Goal: Task Accomplishment & Management: Complete application form

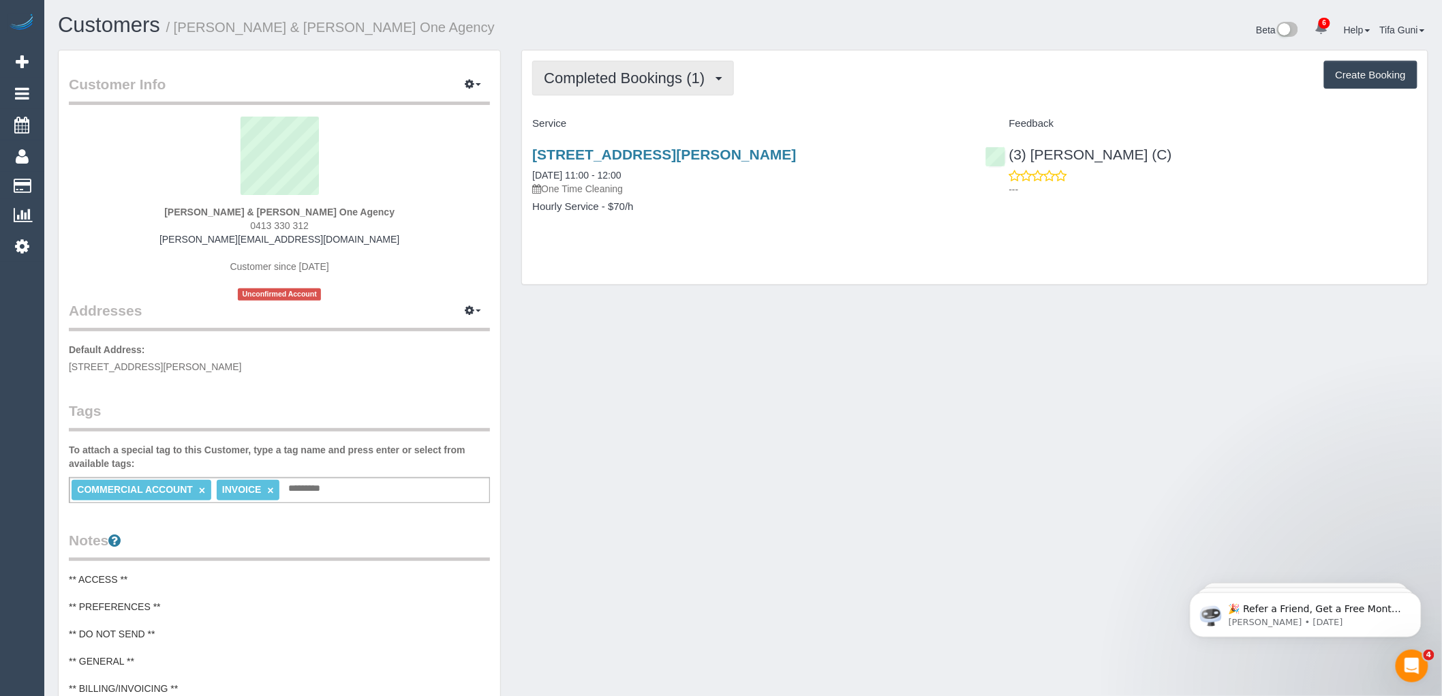
click at [653, 85] on span "Completed Bookings (1)" at bounding box center [628, 77] width 168 height 17
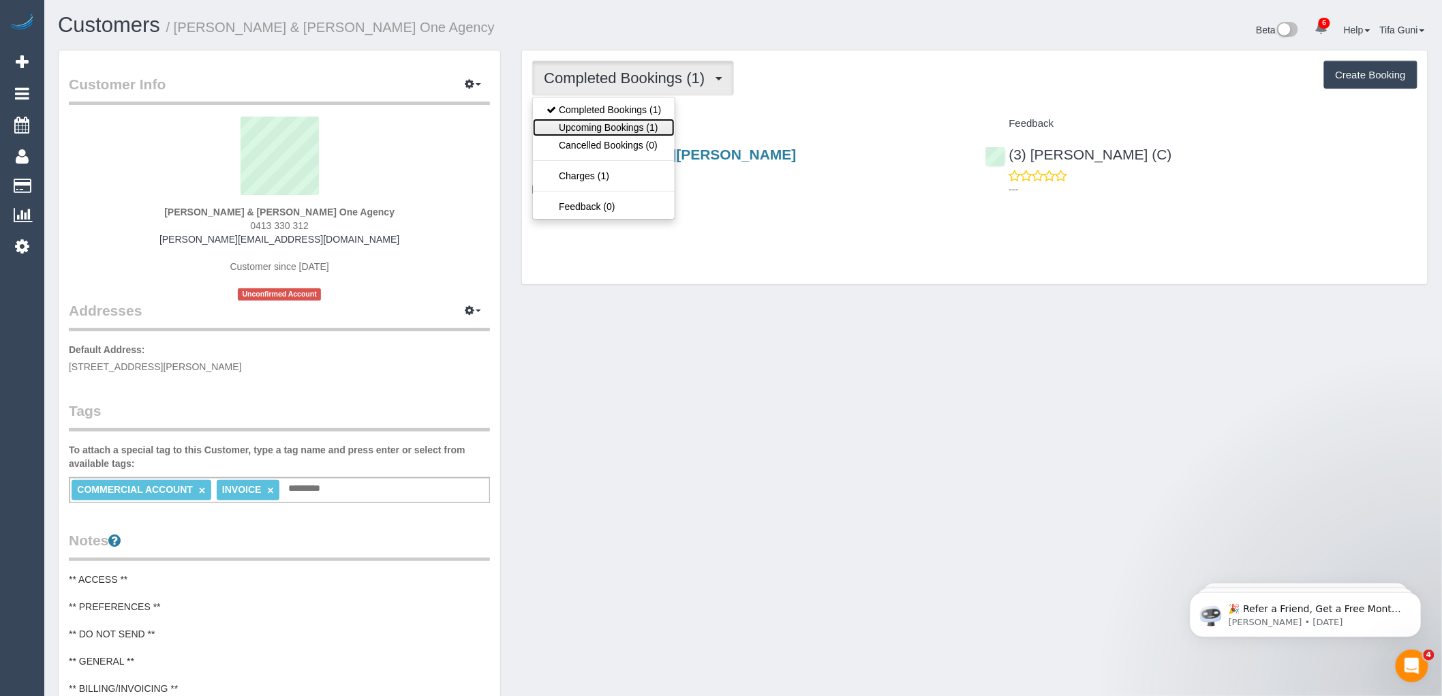
click at [652, 127] on link "Upcoming Bookings (1)" at bounding box center [604, 128] width 142 height 18
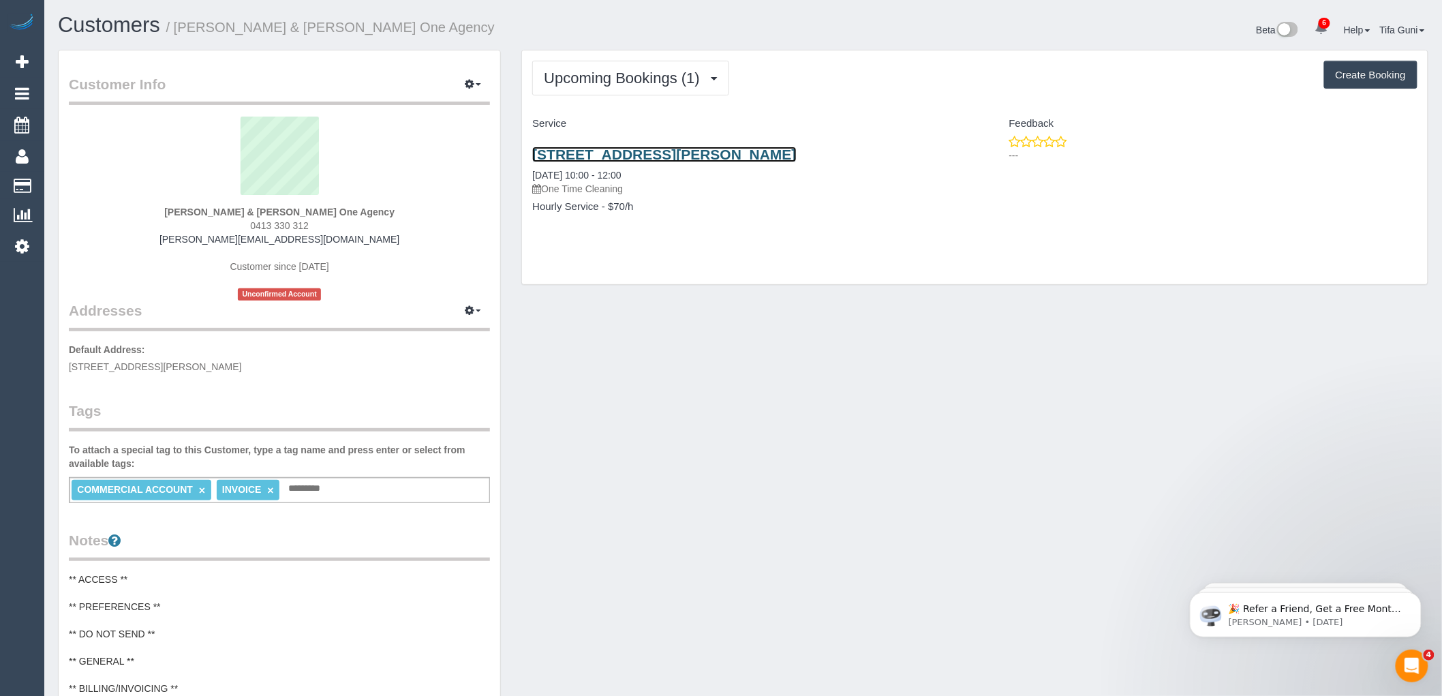
click at [666, 157] on link "15 Joan Lane, Sunshine West, VIC 3020" at bounding box center [664, 154] width 264 height 16
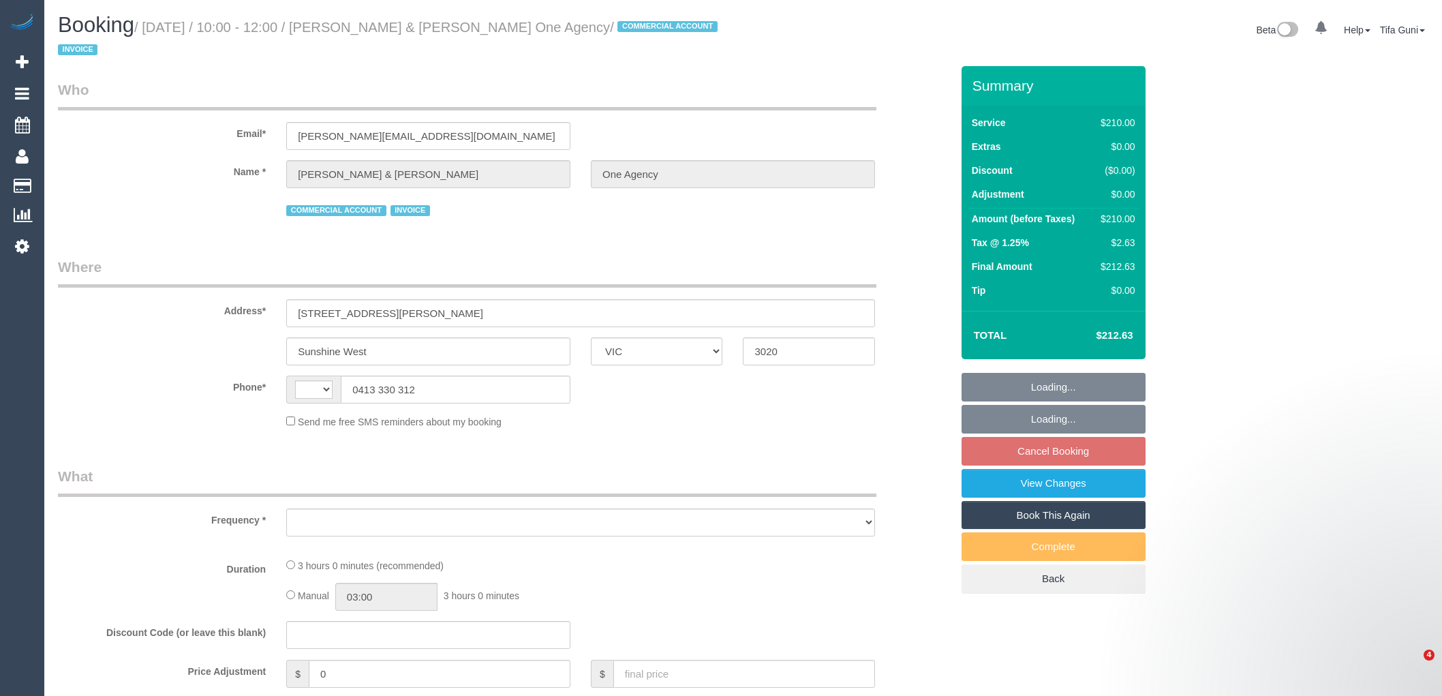
select select "VIC"
select select "string:AU"
select select "object:573"
select select "180"
select select "spot1"
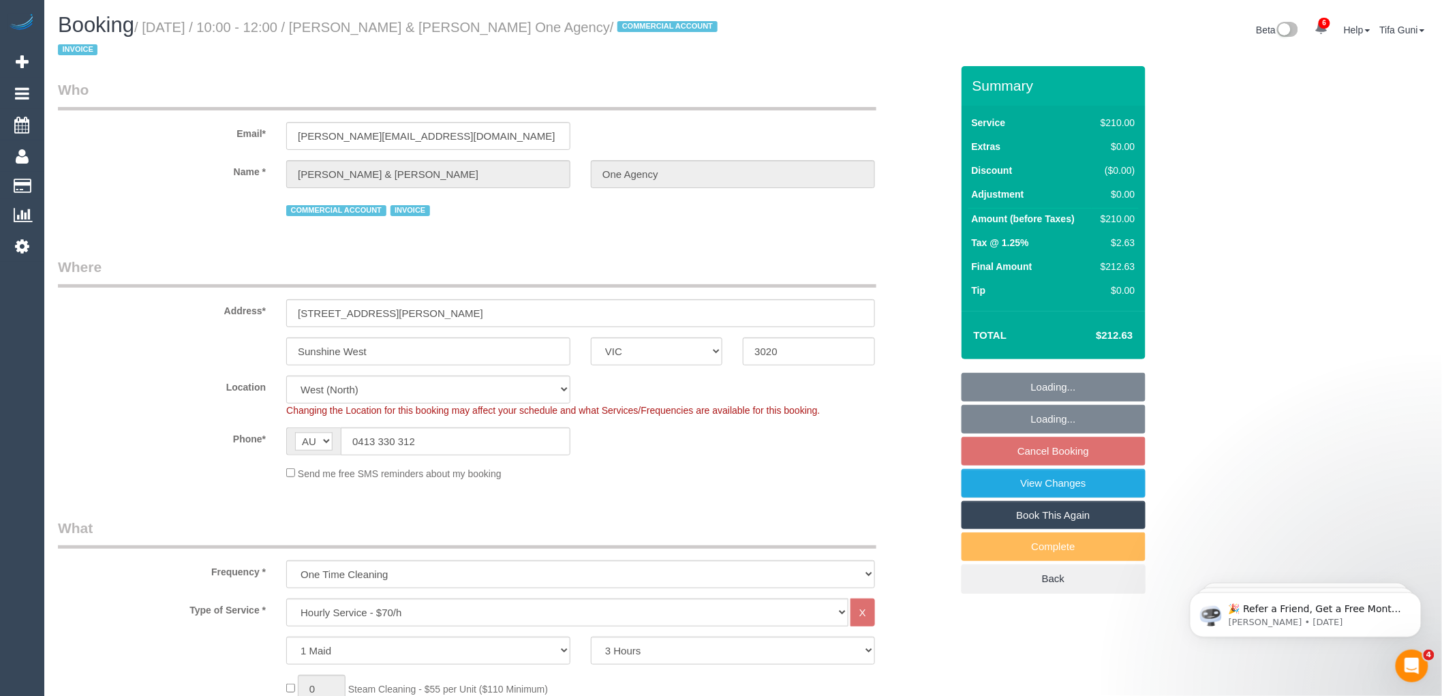
select select "object:895"
select select
select select "number:28"
select select "number:14"
select select "number:19"
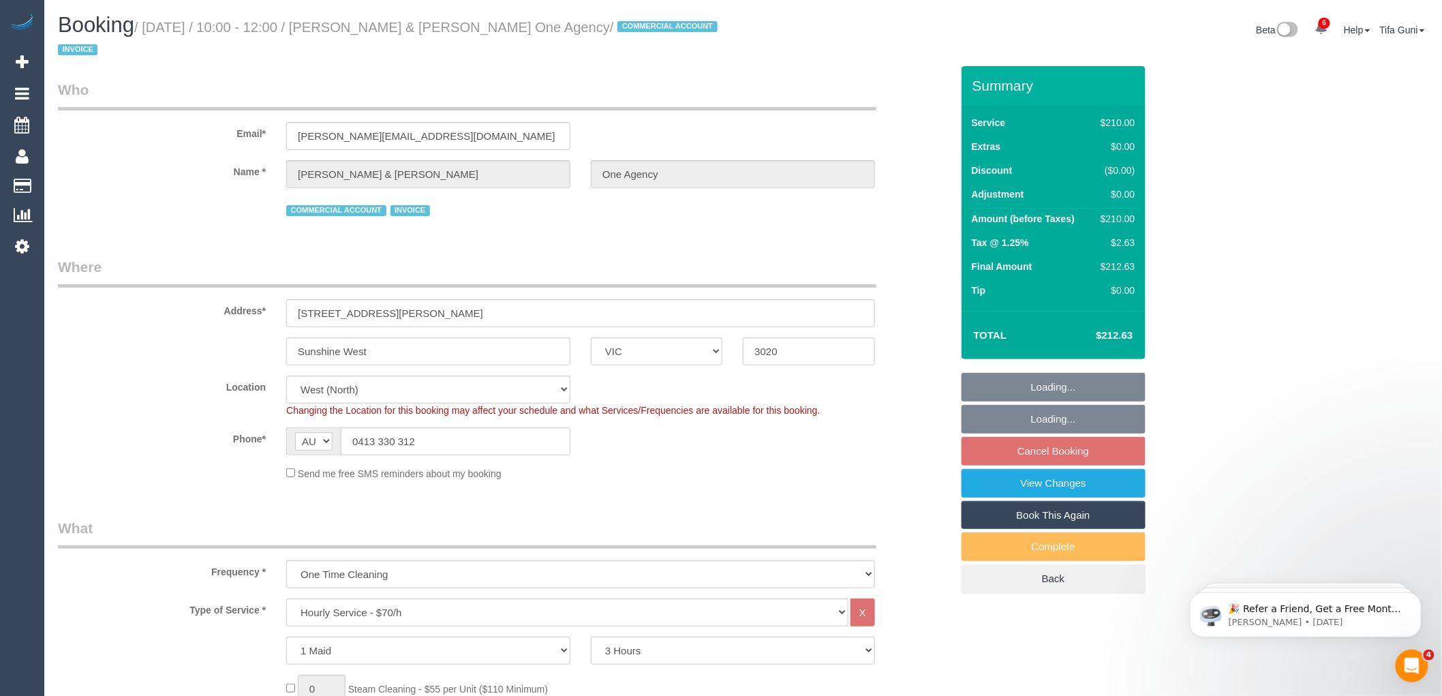
select select "spot17"
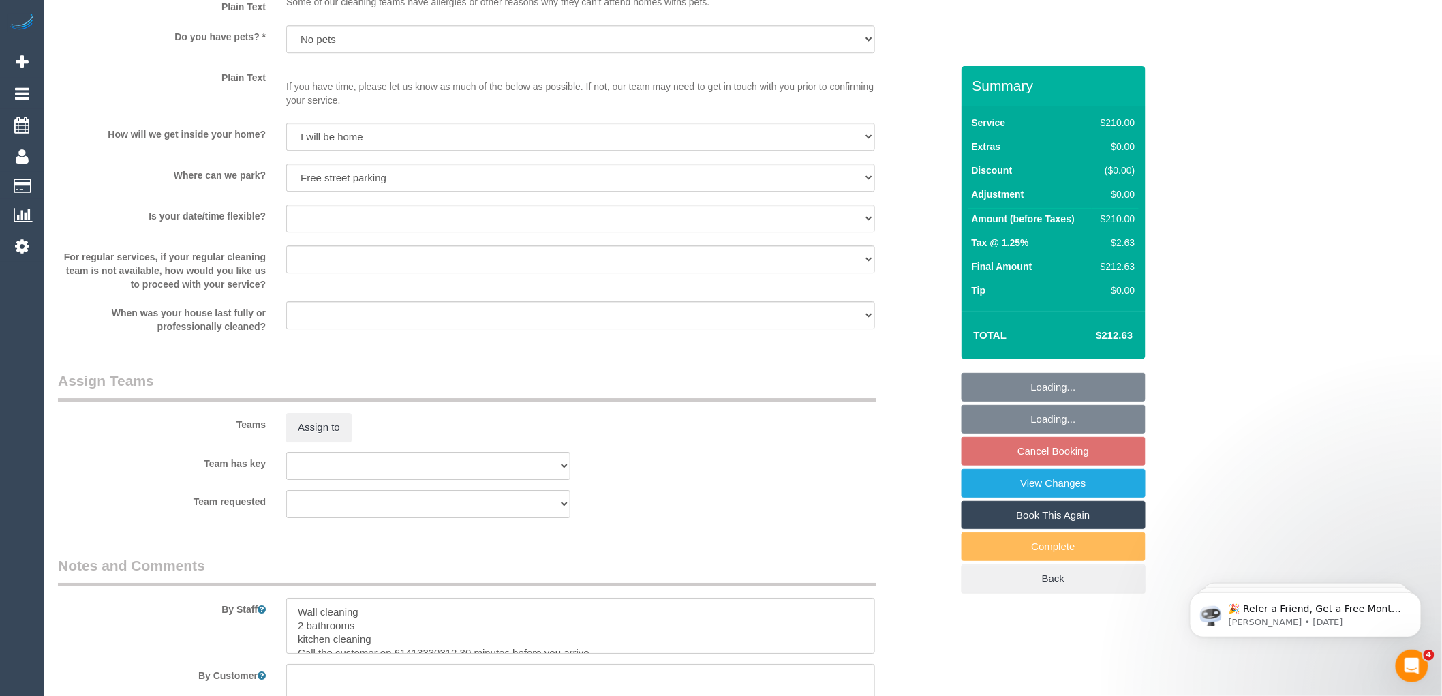
scroll to position [2041, 0]
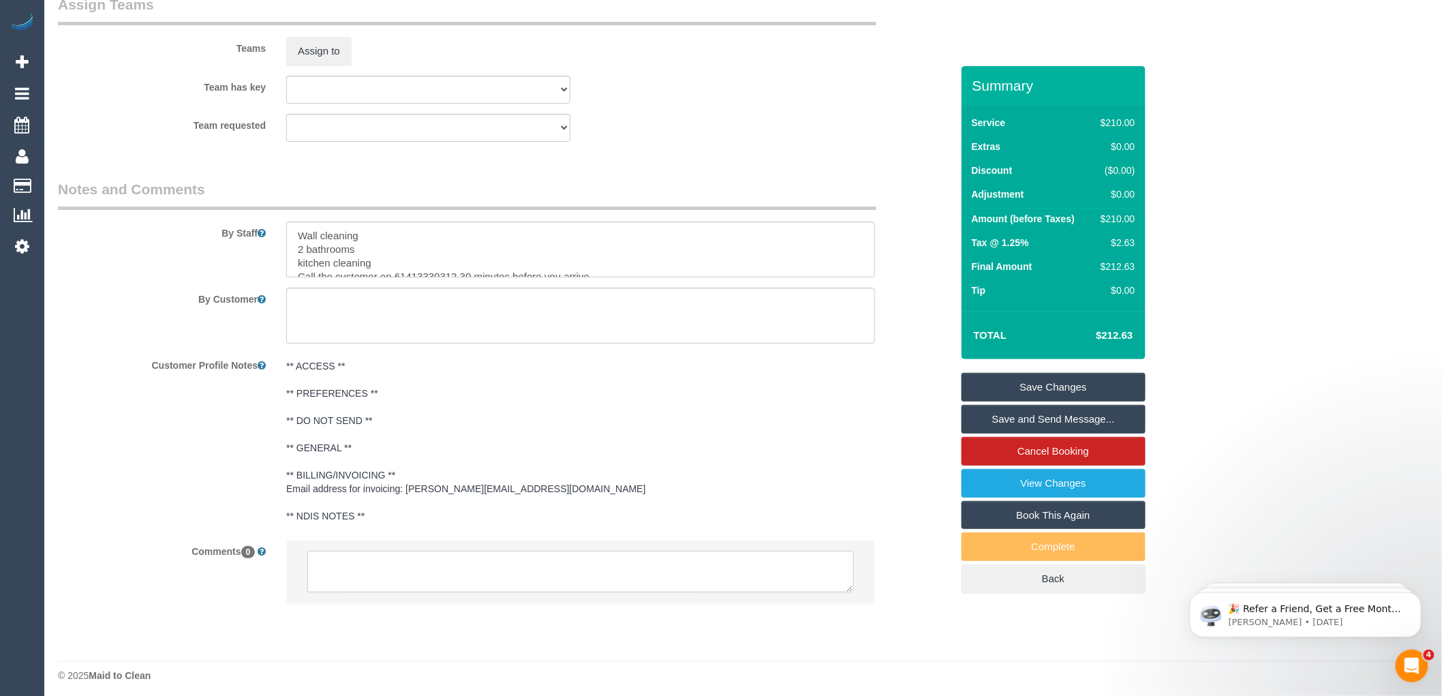
click at [417, 561] on textarea at bounding box center [580, 572] width 546 height 42
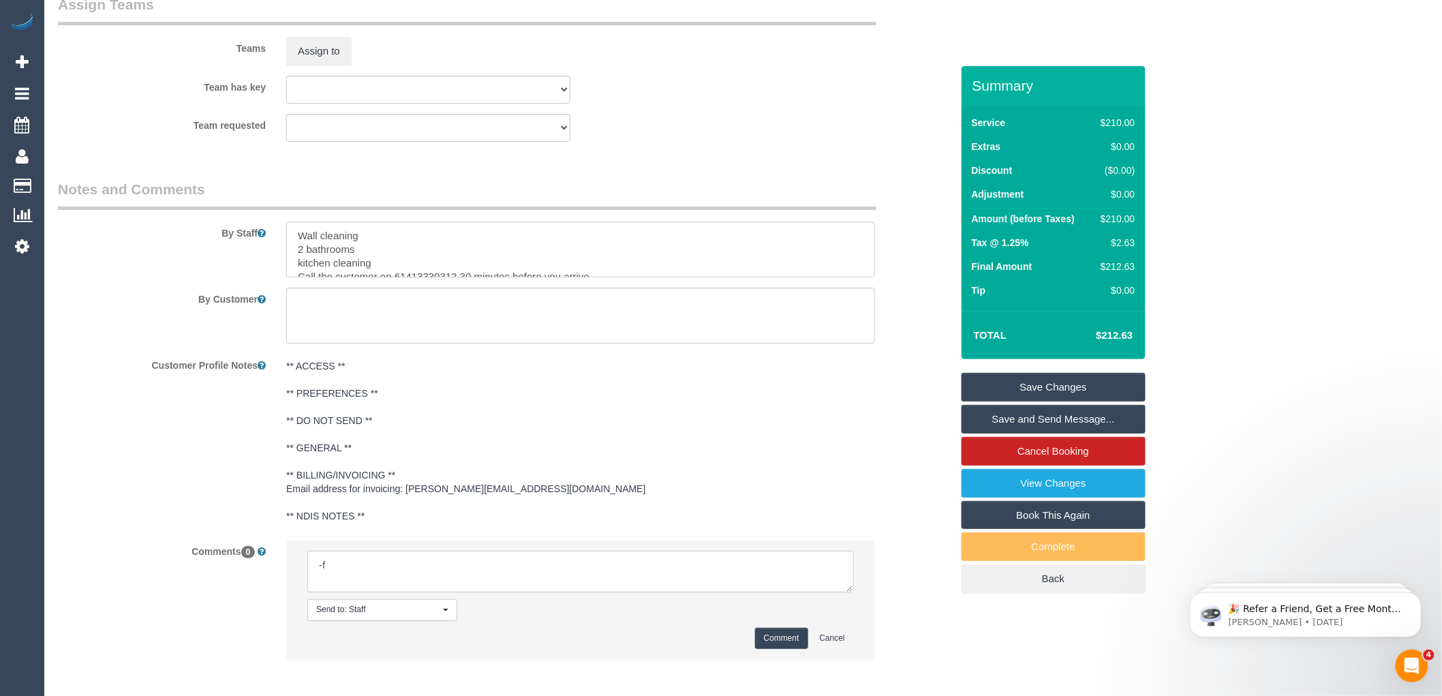
type textarea "-"
paste textarea "Flexibility dates: Flexibility times: Notes: knows we need to review Contact vi…"
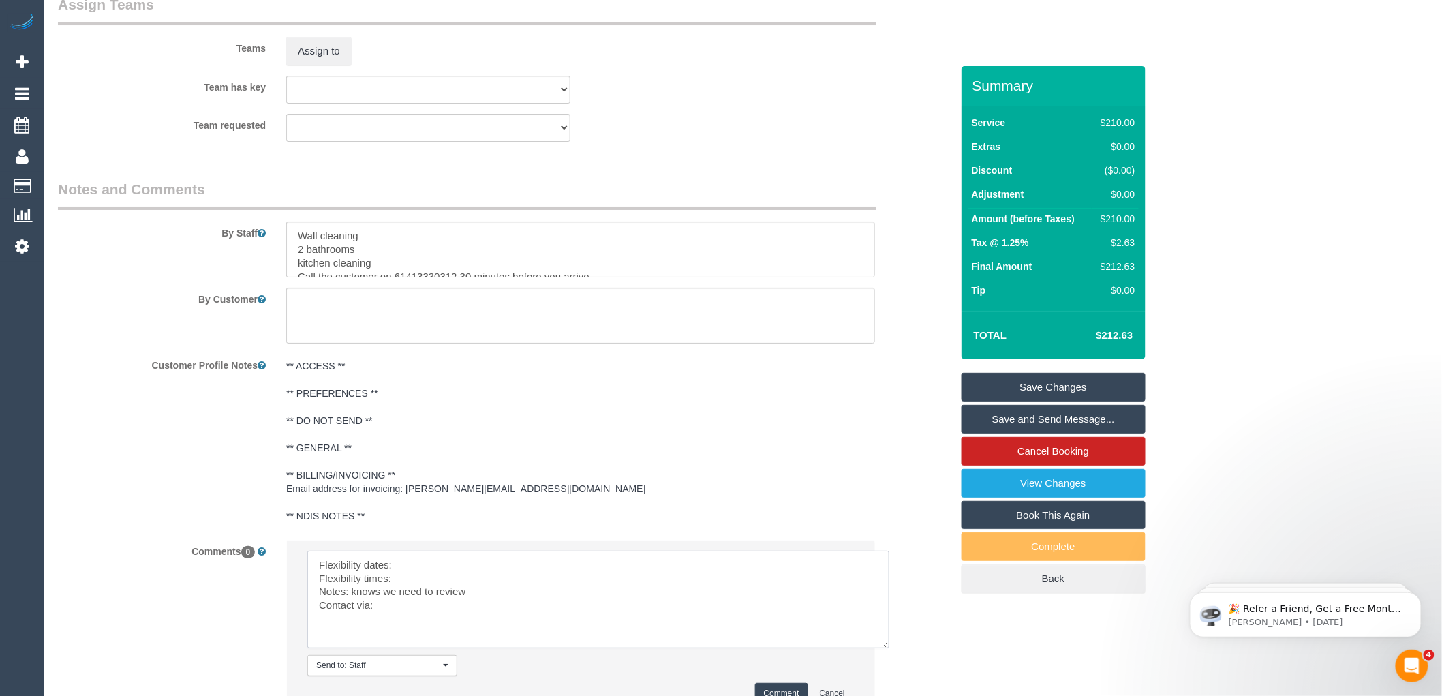
drag, startPoint x: 852, startPoint y: 582, endPoint x: 888, endPoint y: 637, distance: 65.6
click at [888, 637] on textarea at bounding box center [598, 599] width 582 height 97
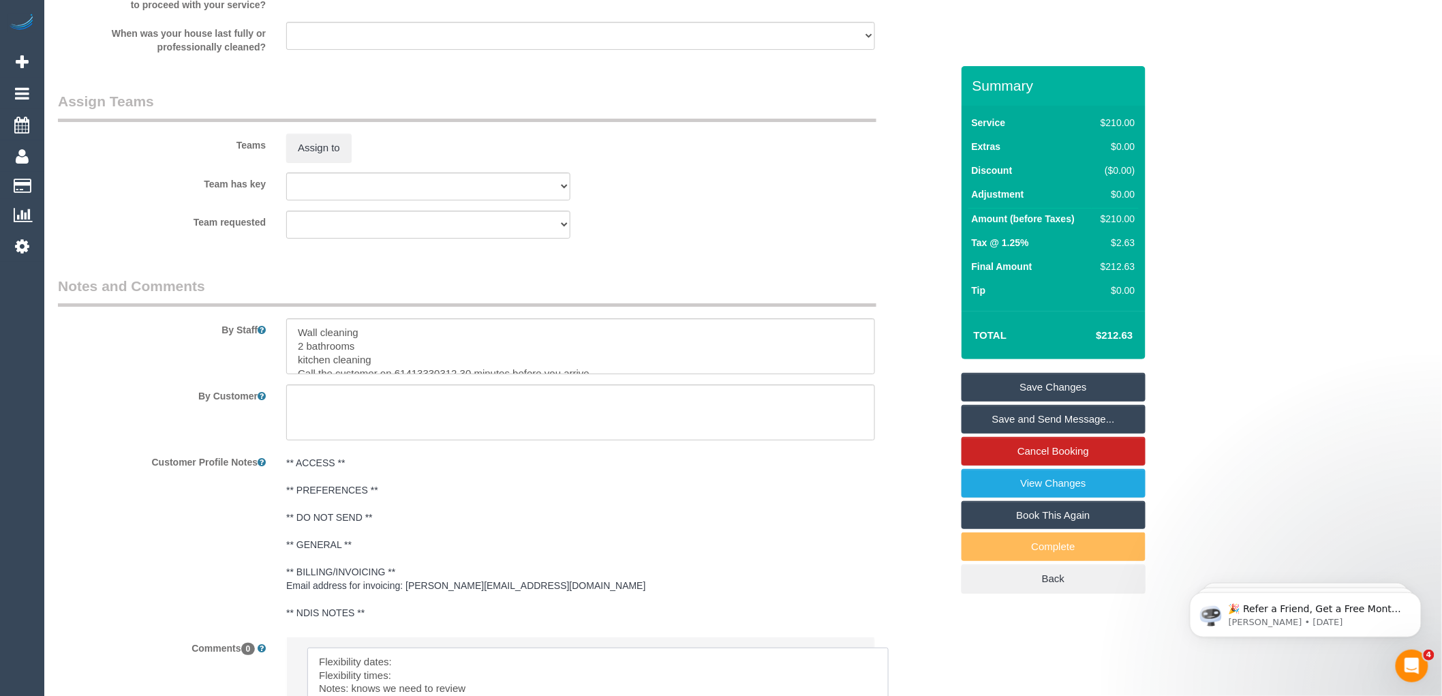
scroll to position [1966, 0]
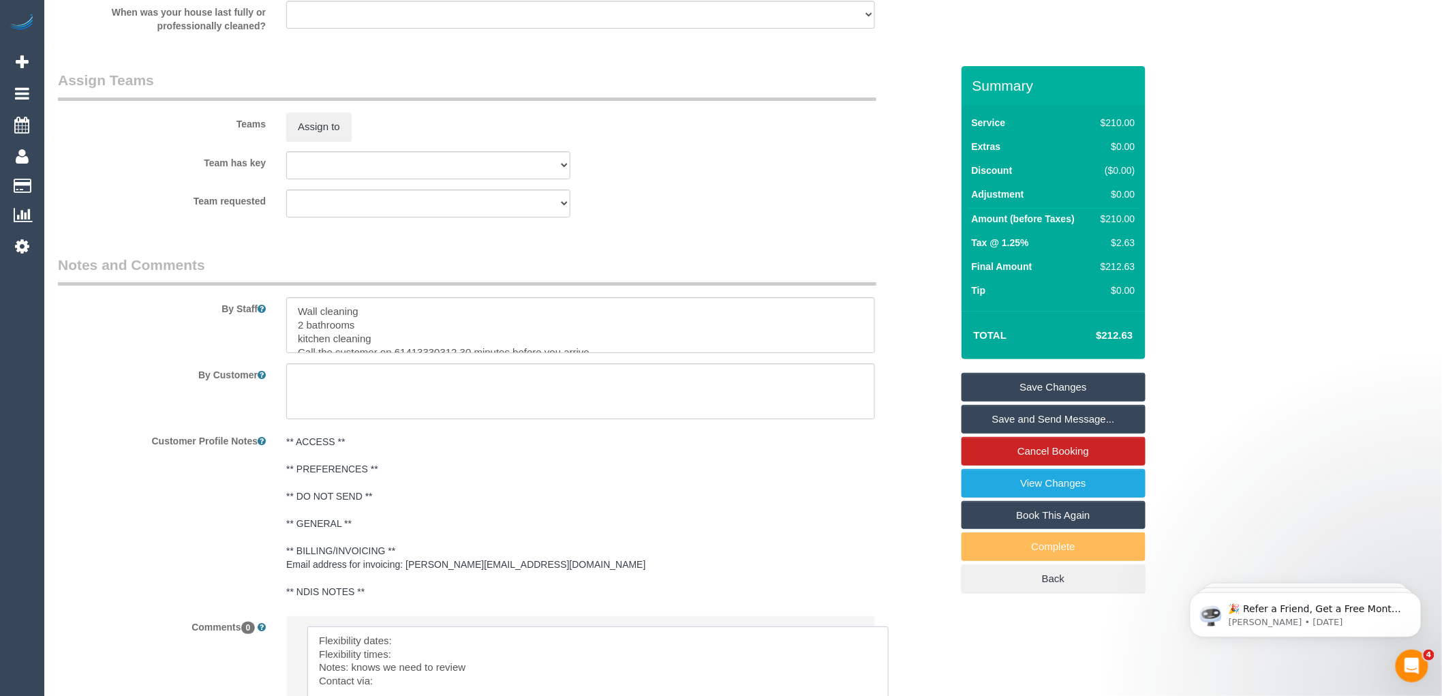
click at [426, 640] on textarea at bounding box center [597, 674] width 581 height 97
click at [416, 649] on textarea at bounding box center [597, 674] width 581 height 97
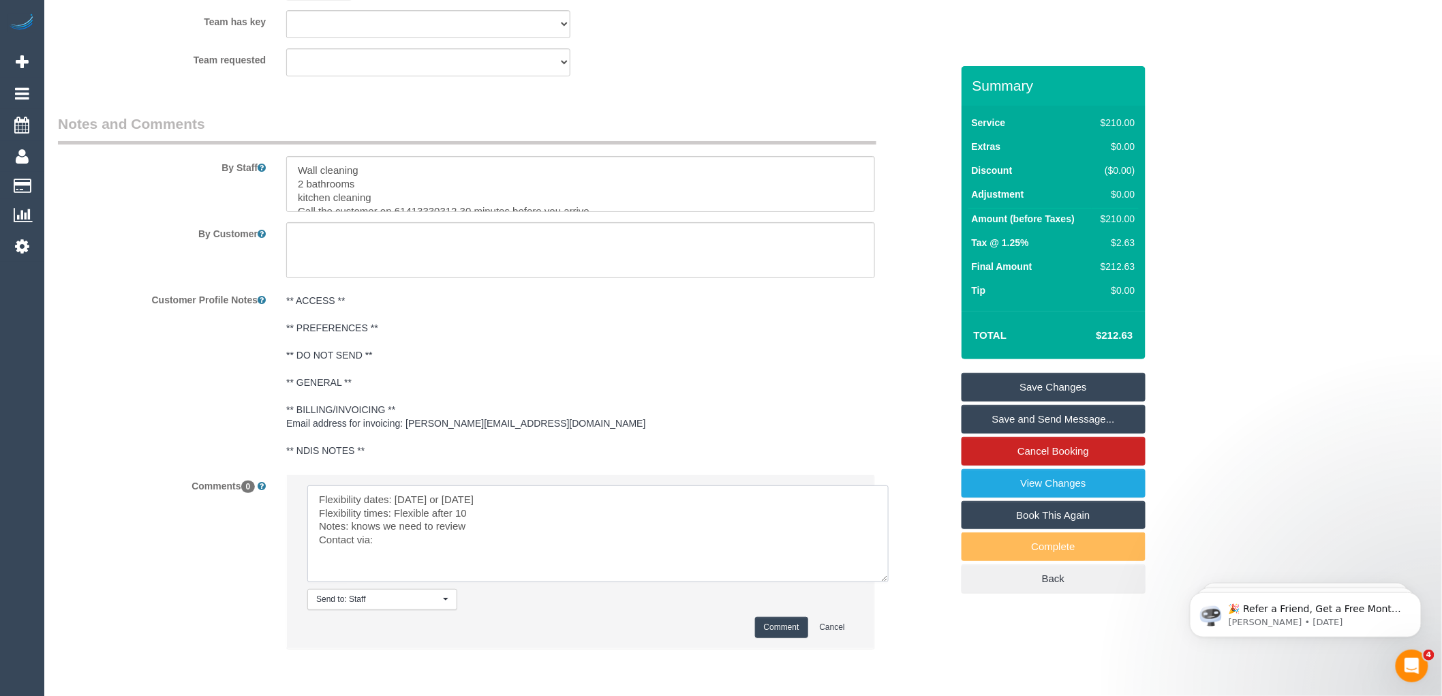
scroll to position [2153, 0]
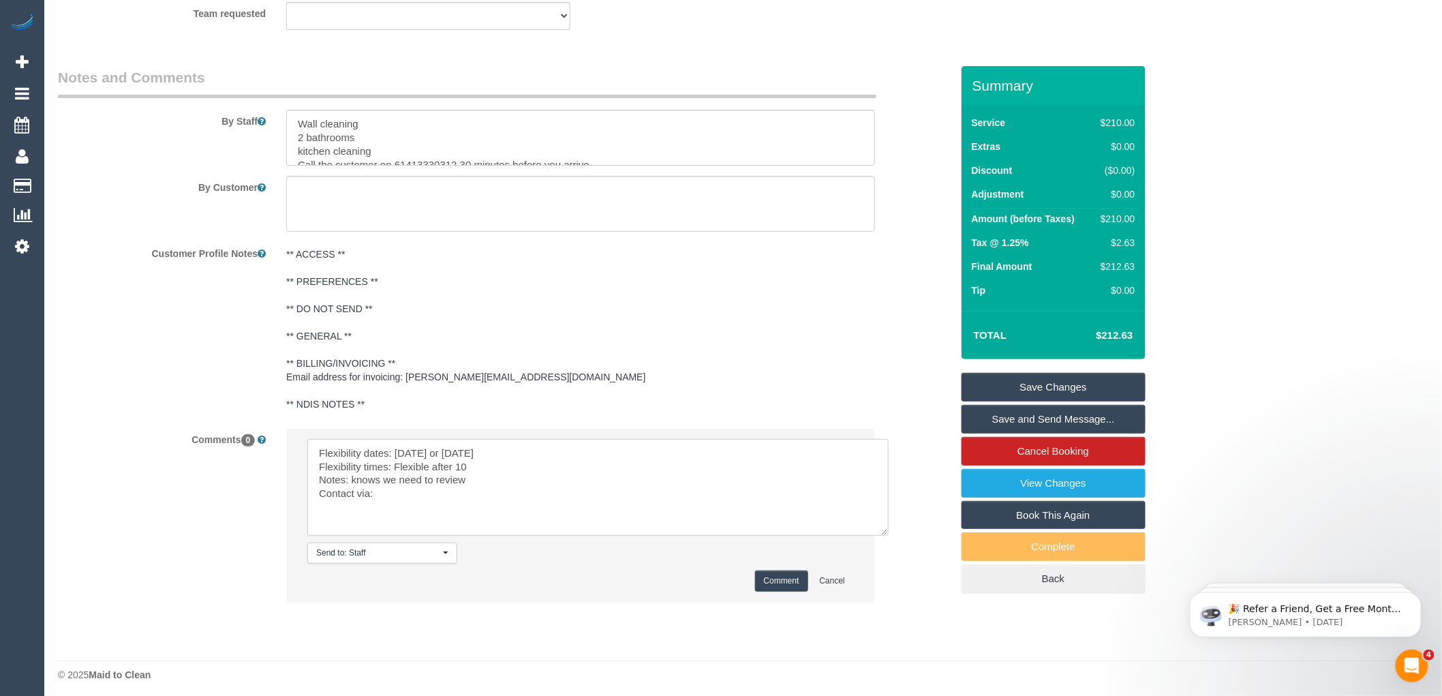
click at [409, 492] on textarea at bounding box center [597, 487] width 581 height 97
drag, startPoint x: 467, startPoint y: 457, endPoint x: 396, endPoint y: 467, distance: 71.5
click at [396, 467] on textarea at bounding box center [597, 487] width 581 height 97
drag, startPoint x: 441, startPoint y: 459, endPoint x: 394, endPoint y: 456, distance: 47.1
click at [394, 456] on textarea at bounding box center [597, 487] width 581 height 97
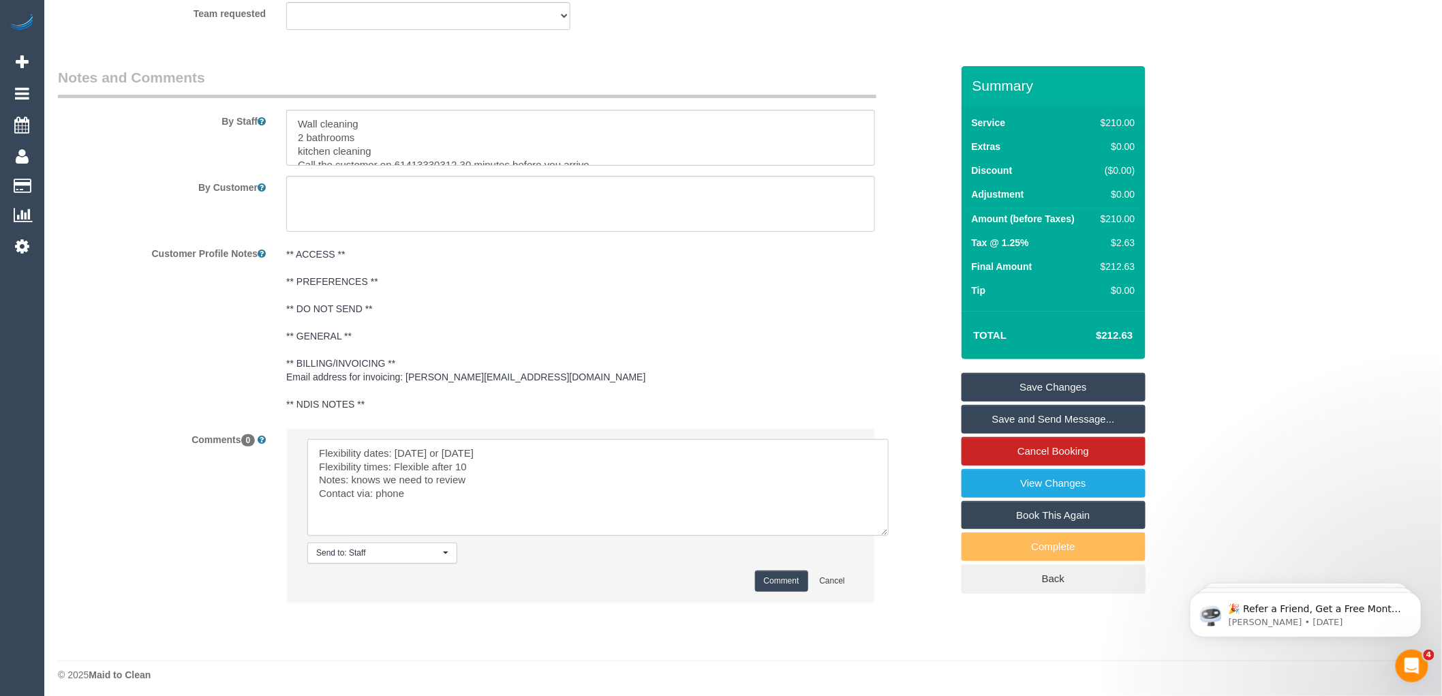
type textarea "Flexibility dates: Wednesday or Thursday Flexibility times: Flexible after 10 N…"
click at [774, 570] on button "Comment" at bounding box center [781, 580] width 53 height 21
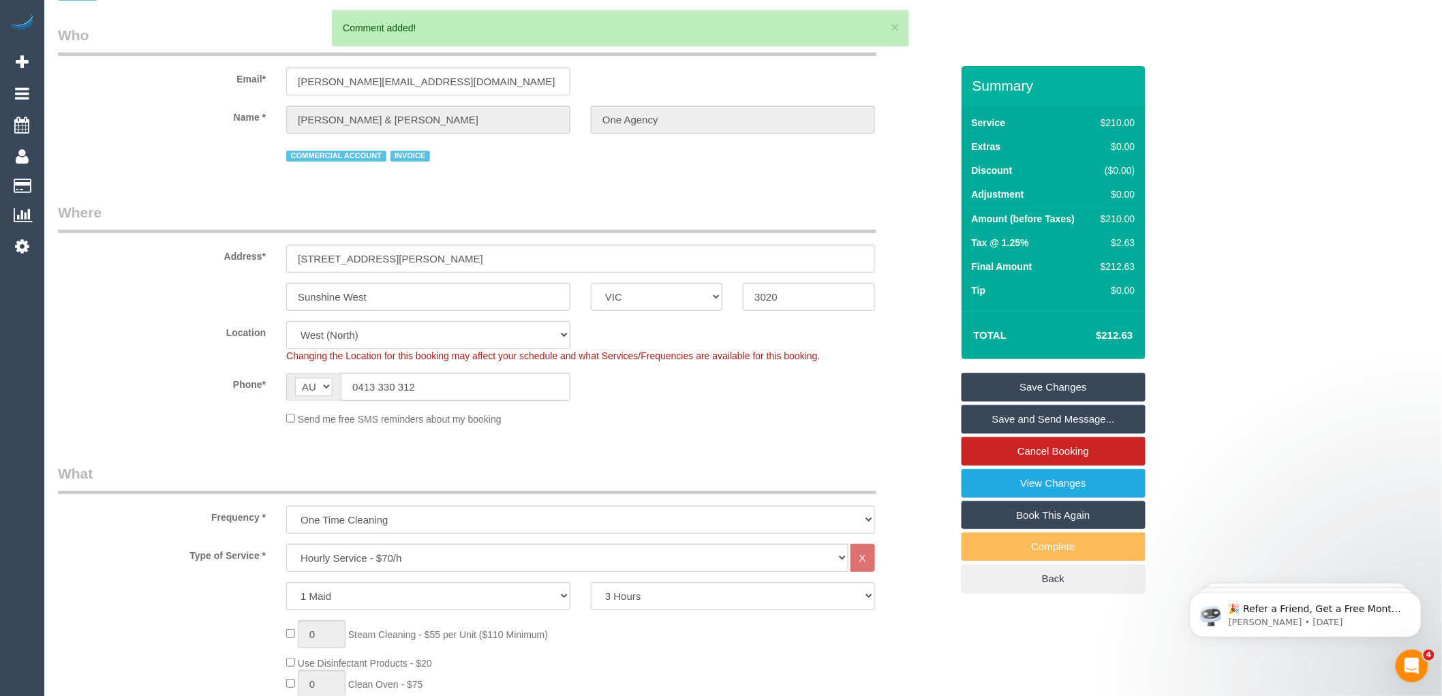
scroll to position [0, 0]
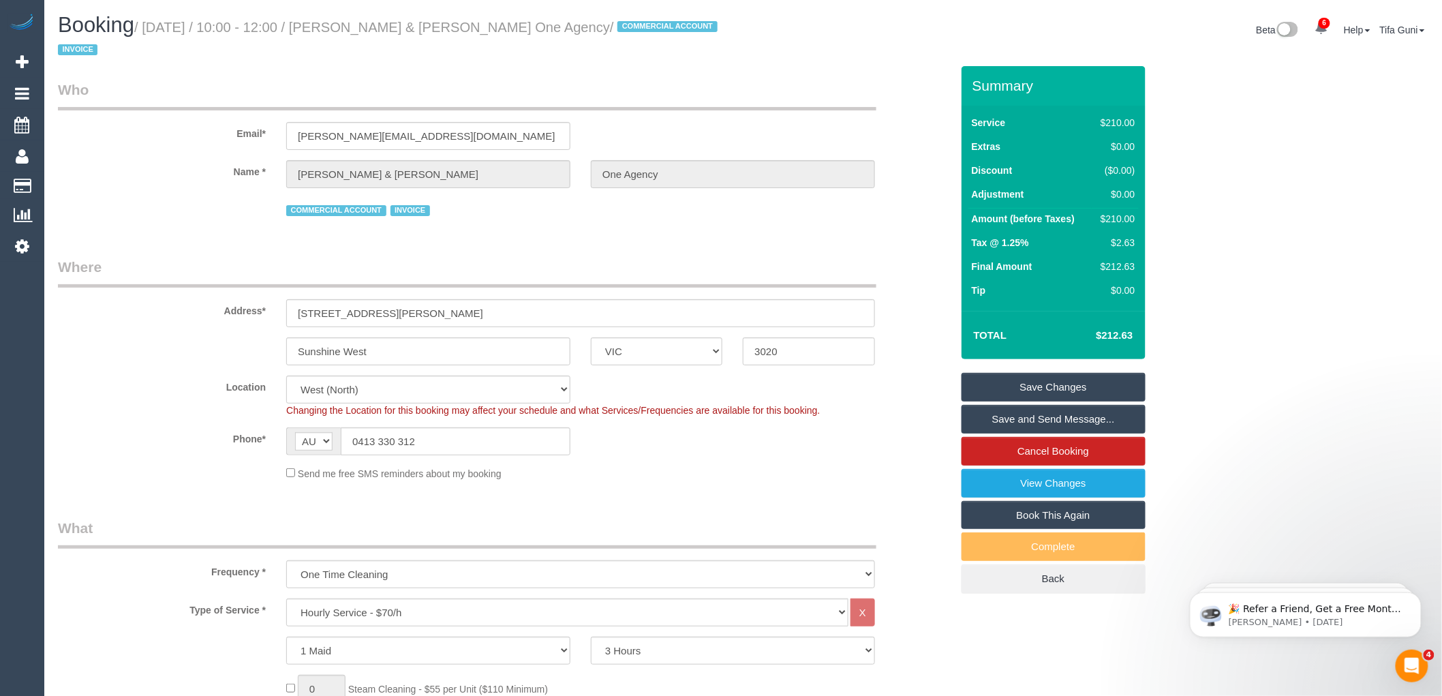
click at [627, 257] on legend "Where" at bounding box center [467, 272] width 818 height 31
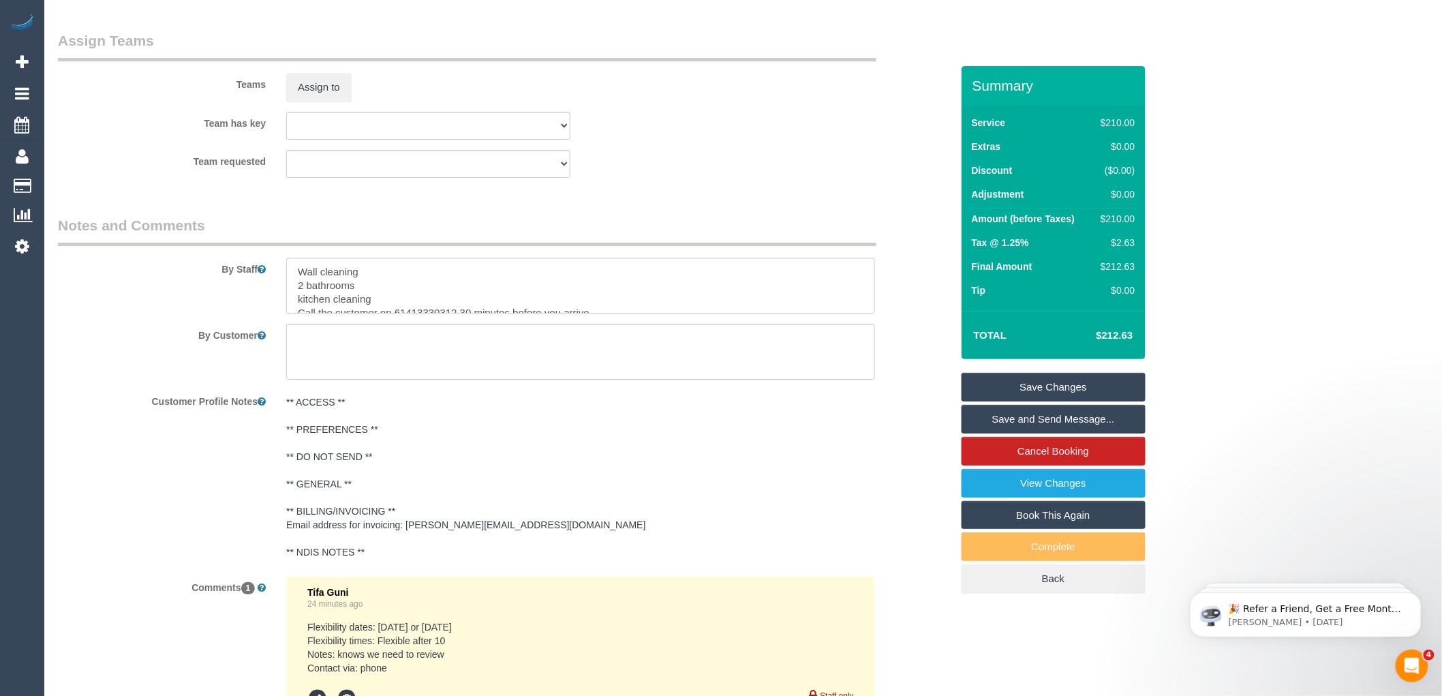
scroll to position [2239, 0]
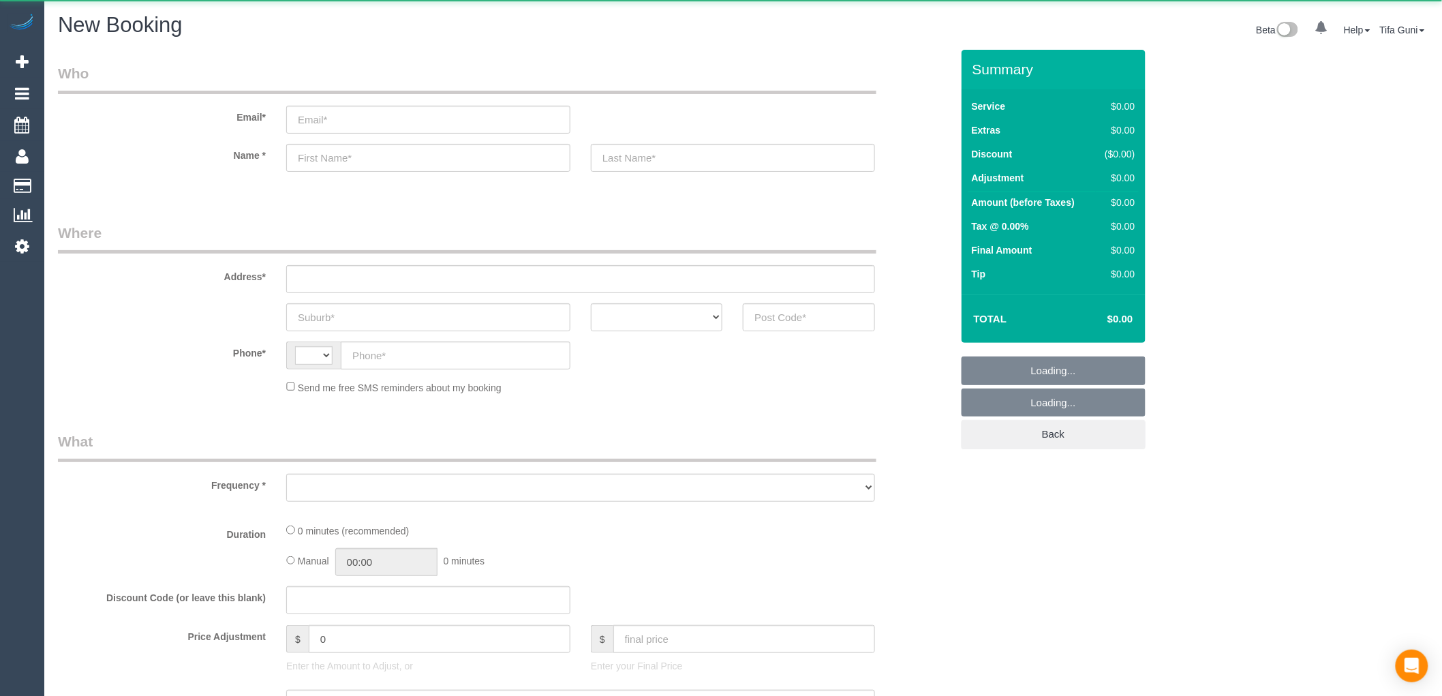
select select "string:AU"
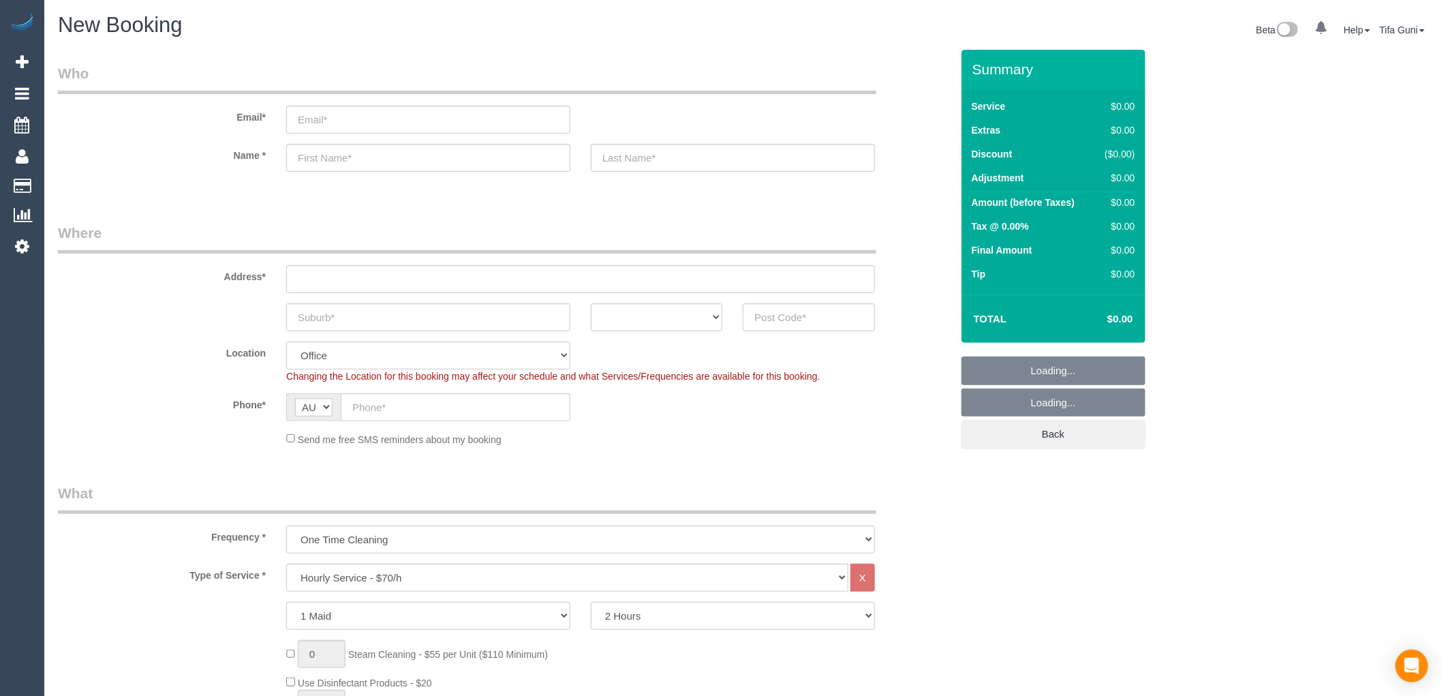
select select "object:2133"
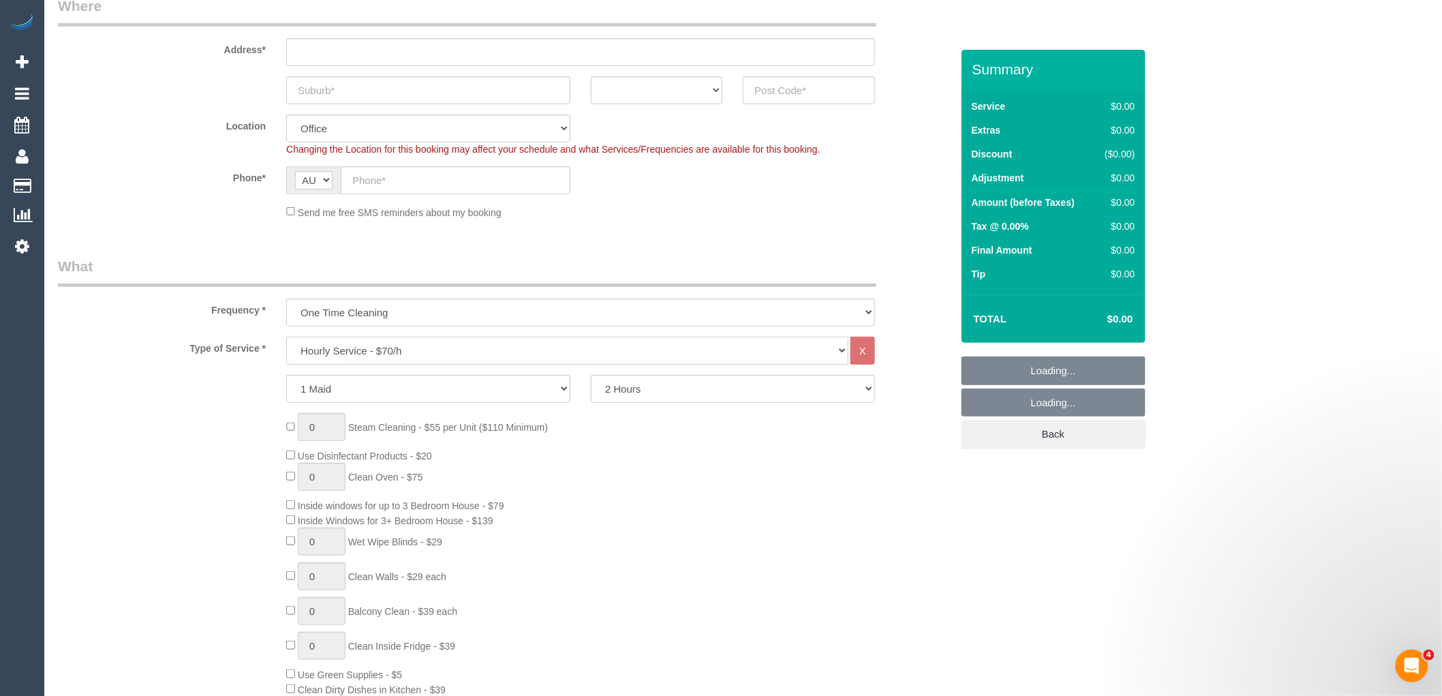
click at [357, 345] on select "Hourly Service - $70/h Hourly Service - $65/h Hourly Service - $60/h Hourly Ser…" at bounding box center [567, 351] width 562 height 28
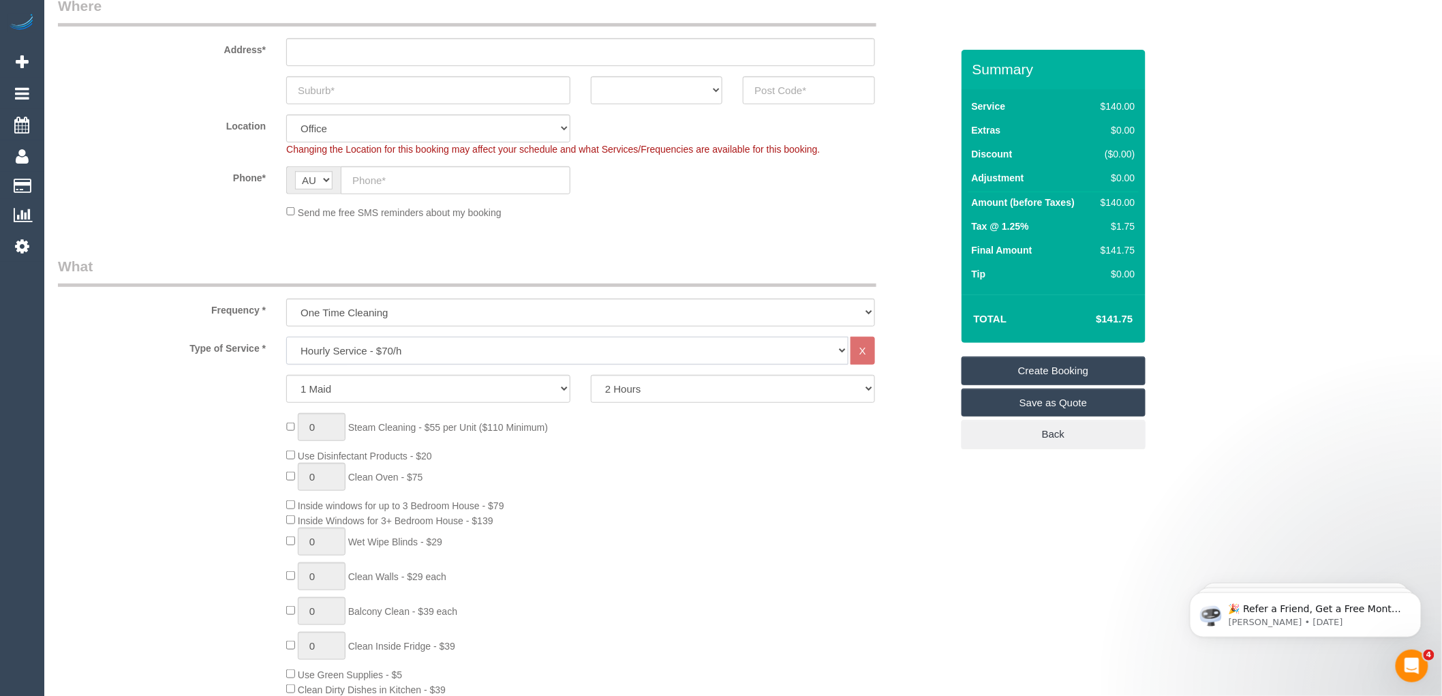
select select "211"
click at [286, 337] on select "Hourly Service - $70/h Hourly Service - $65/h Hourly Service - $60/h Hourly Ser…" at bounding box center [567, 351] width 562 height 28
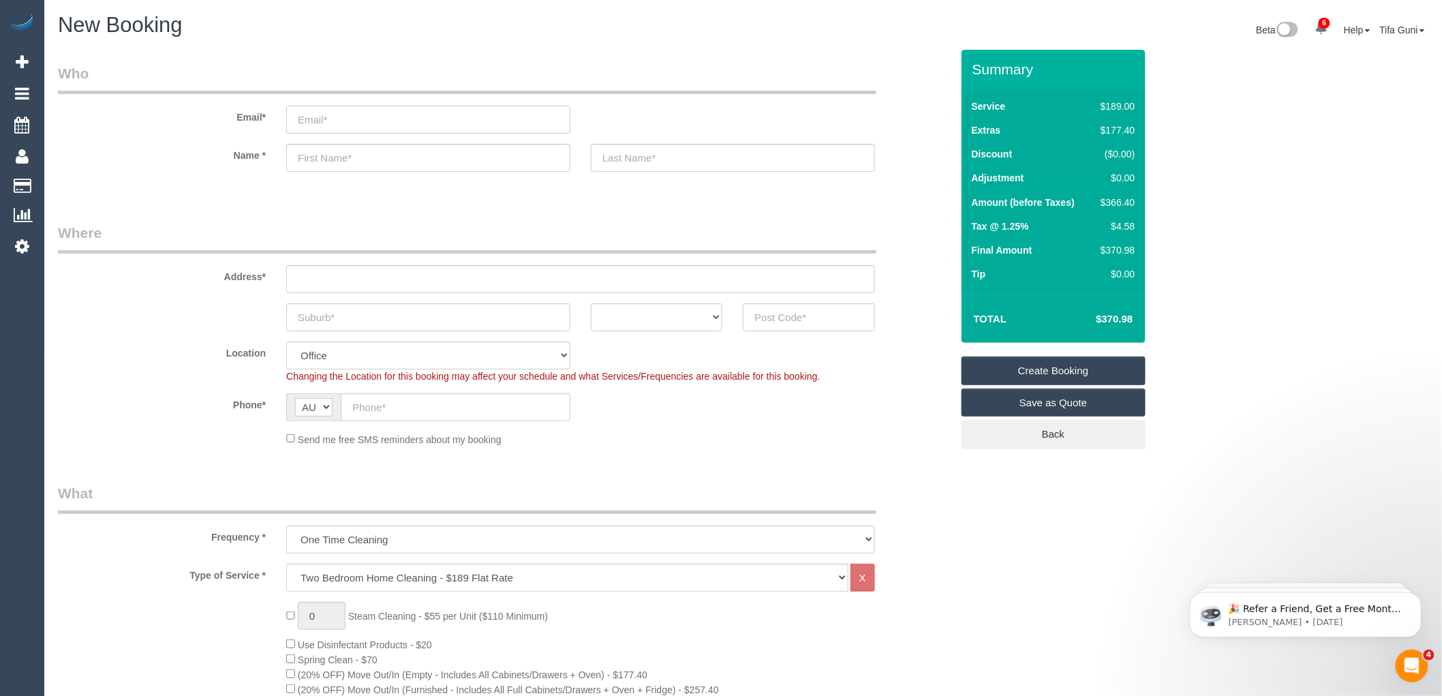
click at [335, 123] on input "email" at bounding box center [428, 120] width 284 height 28
type input "[EMAIL_ADDRESS][DOMAIN_NAME]"
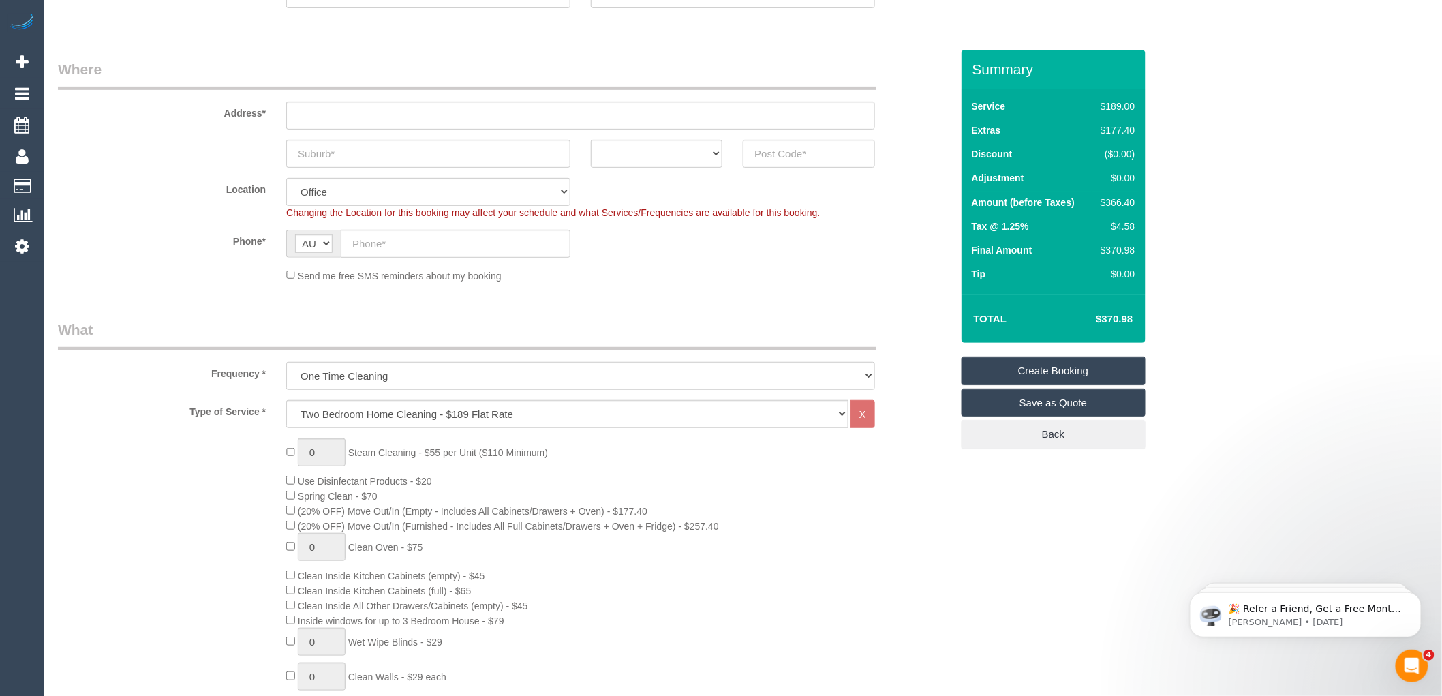
scroll to position [303, 0]
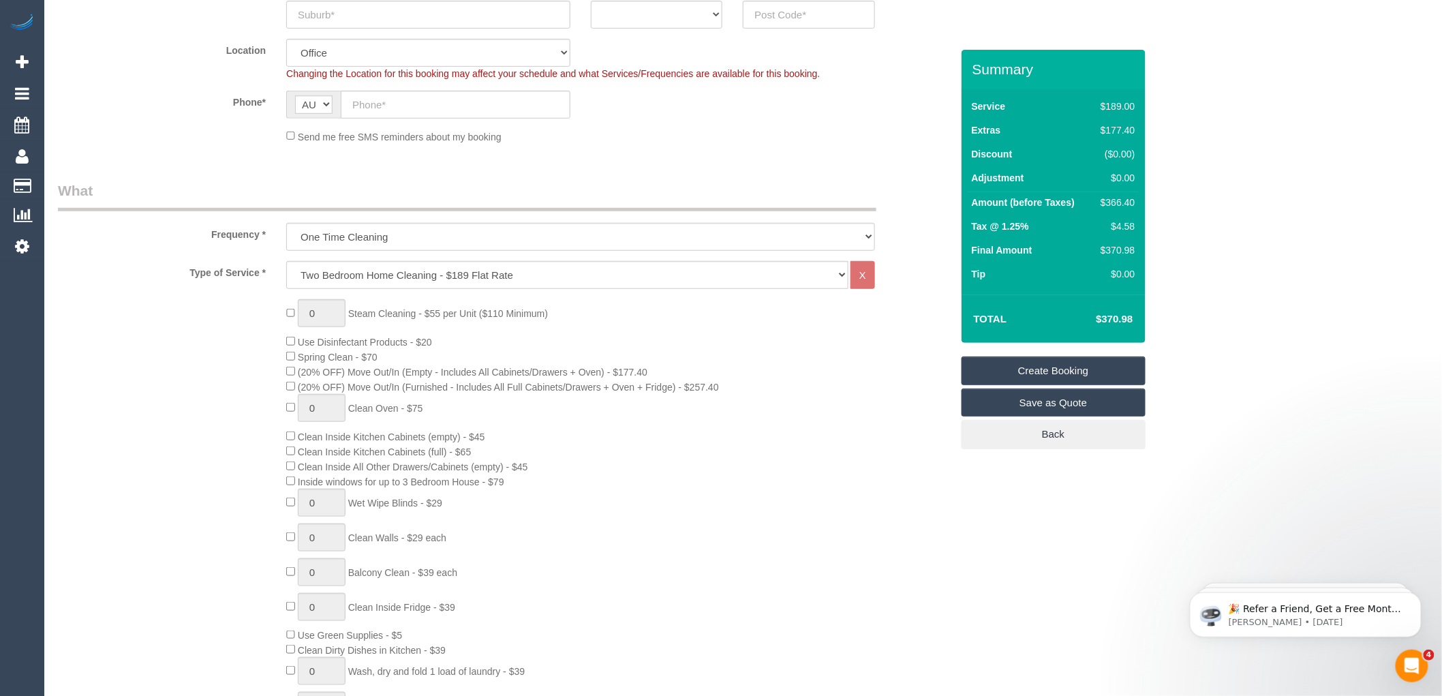
click at [1055, 406] on link "Save as Quote" at bounding box center [1053, 402] width 184 height 29
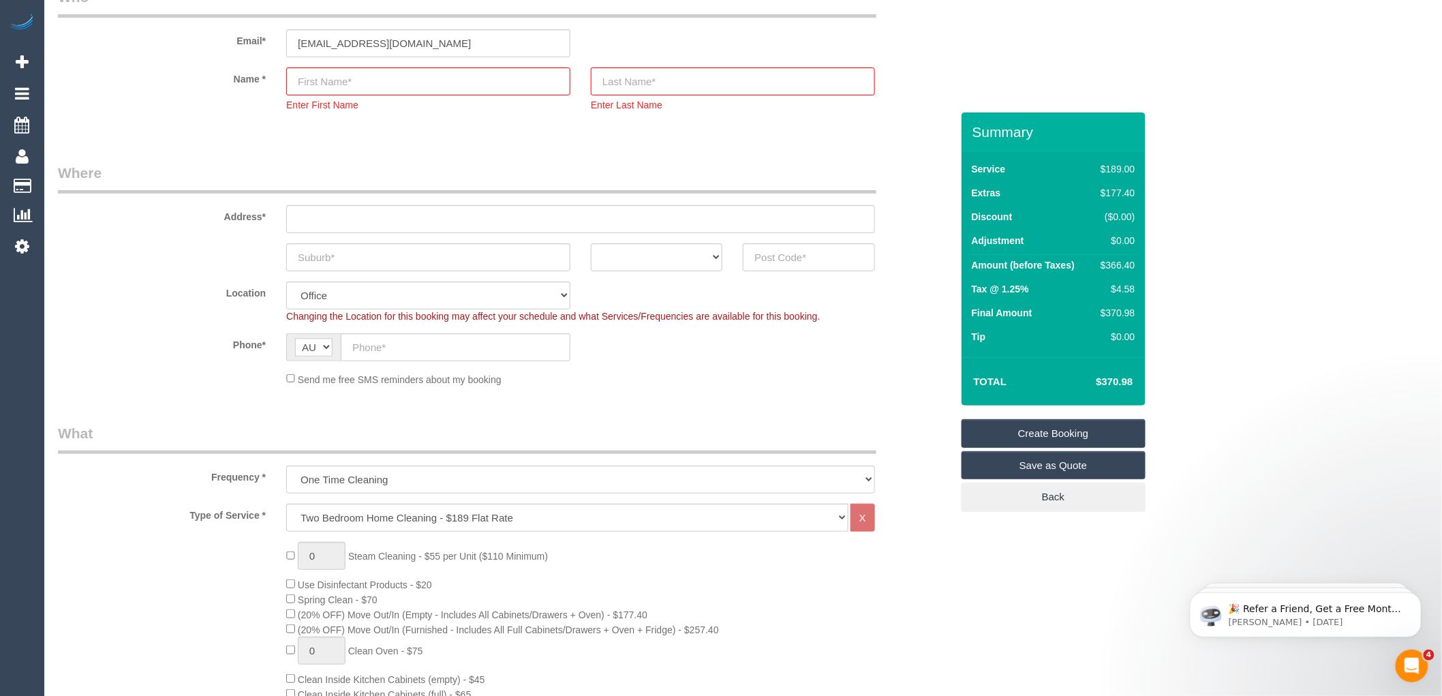
scroll to position [55, 0]
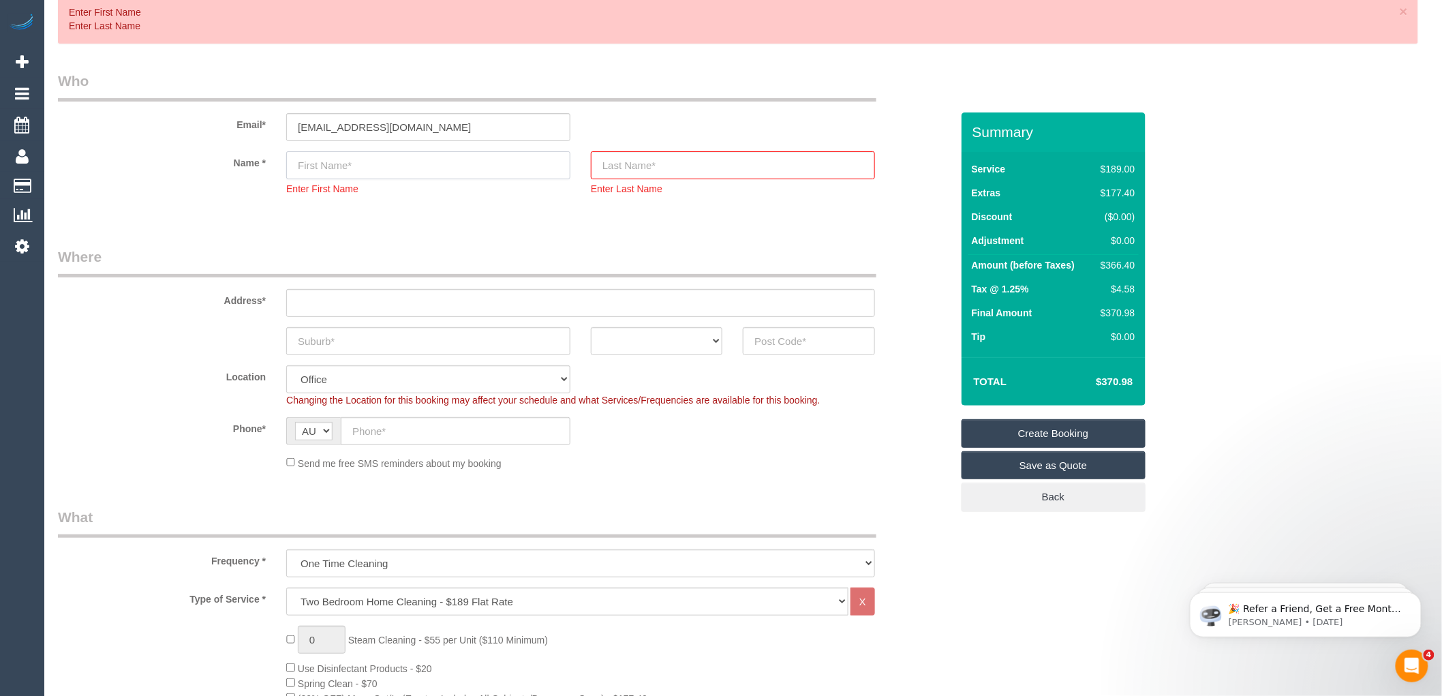
click at [337, 159] on input "text" at bounding box center [428, 165] width 284 height 28
type input "[PERSON_NAME]"
click at [690, 179] on input "text" at bounding box center [733, 165] width 284 height 28
type input "Heooler"
click at [1048, 473] on link "Save as Quote" at bounding box center [1053, 465] width 184 height 29
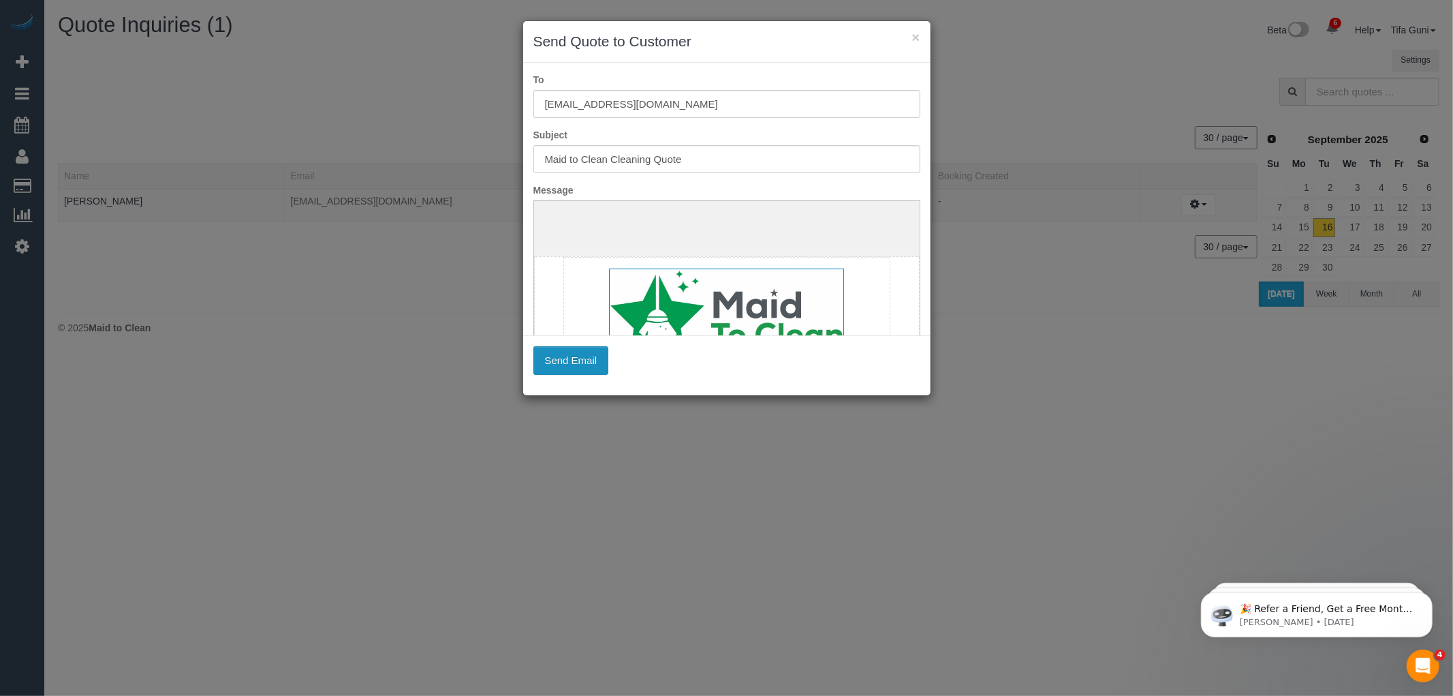
click at [561, 365] on button "Send Email" at bounding box center [571, 360] width 76 height 29
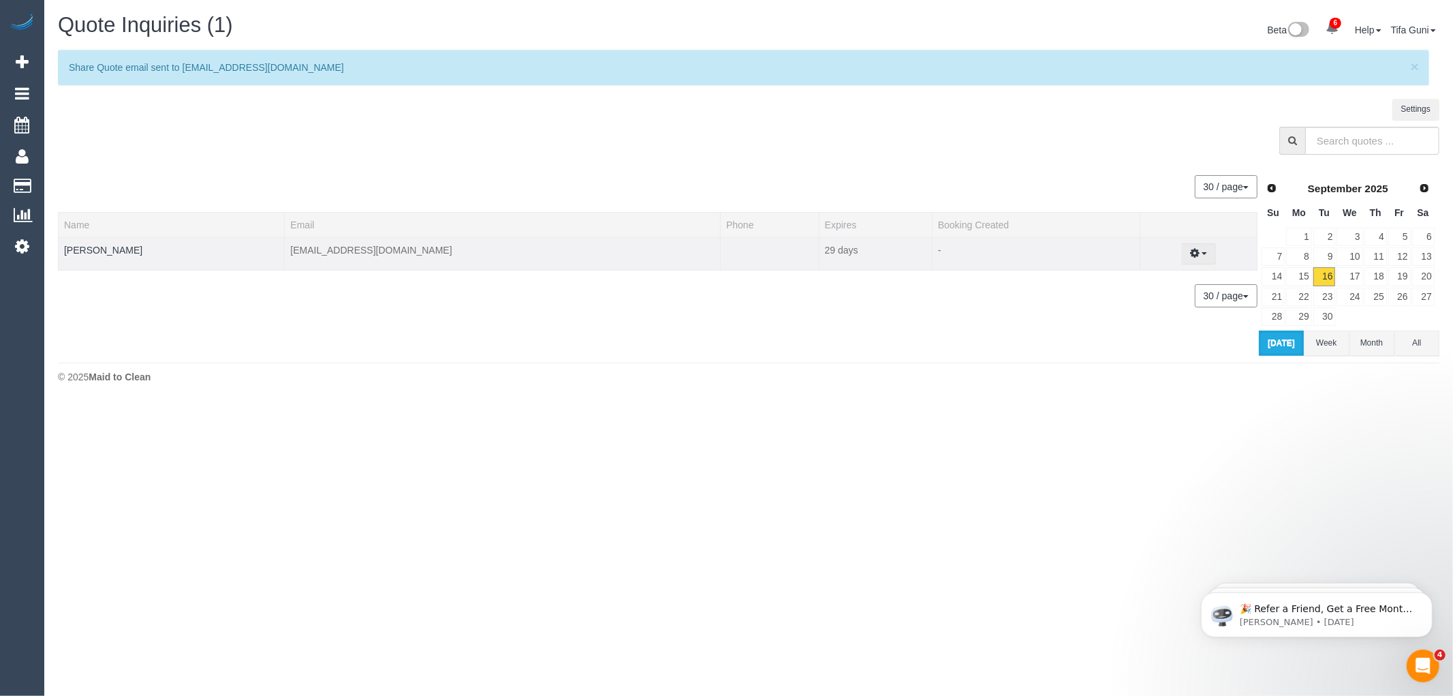
click at [1196, 252] on button "button" at bounding box center [1198, 253] width 35 height 21
click at [1135, 275] on link "Create Booking" at bounding box center [1151, 279] width 129 height 18
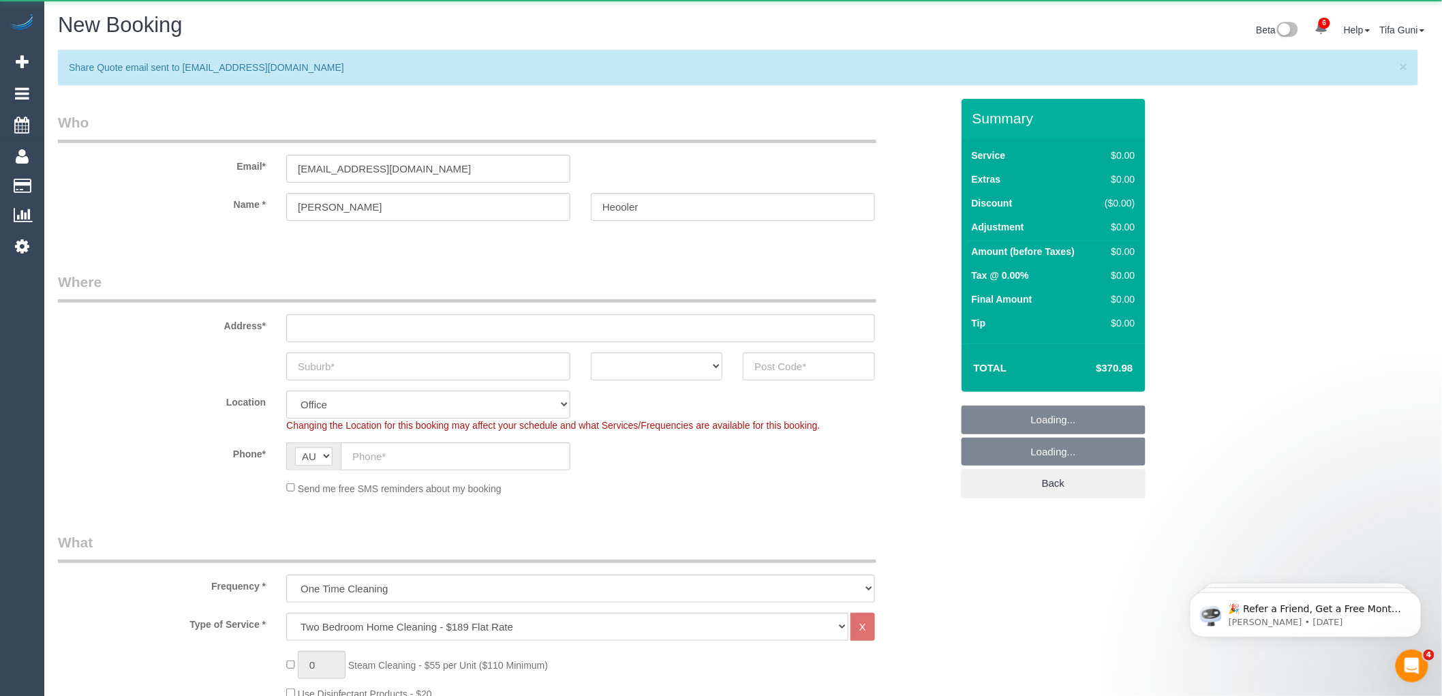
select select "object:2723"
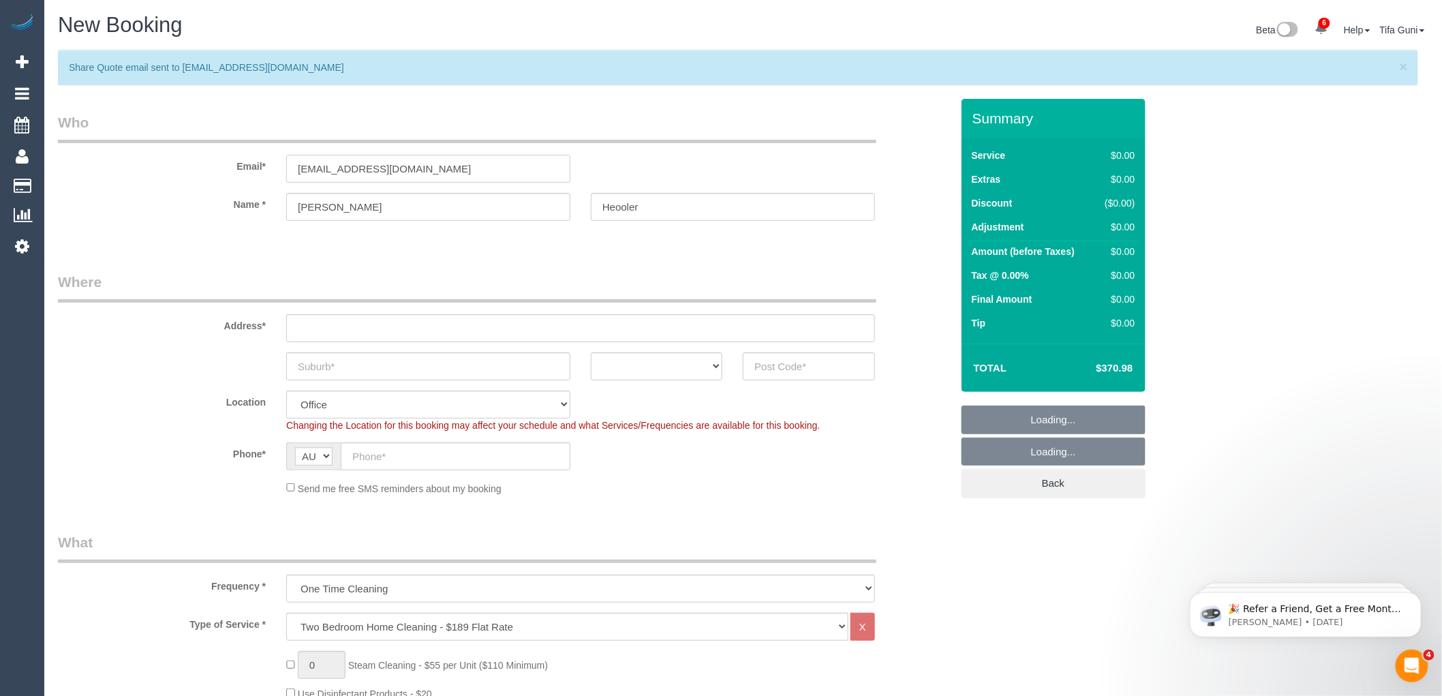
click at [338, 172] on input "[EMAIL_ADDRESS][DOMAIN_NAME]" at bounding box center [428, 169] width 284 height 28
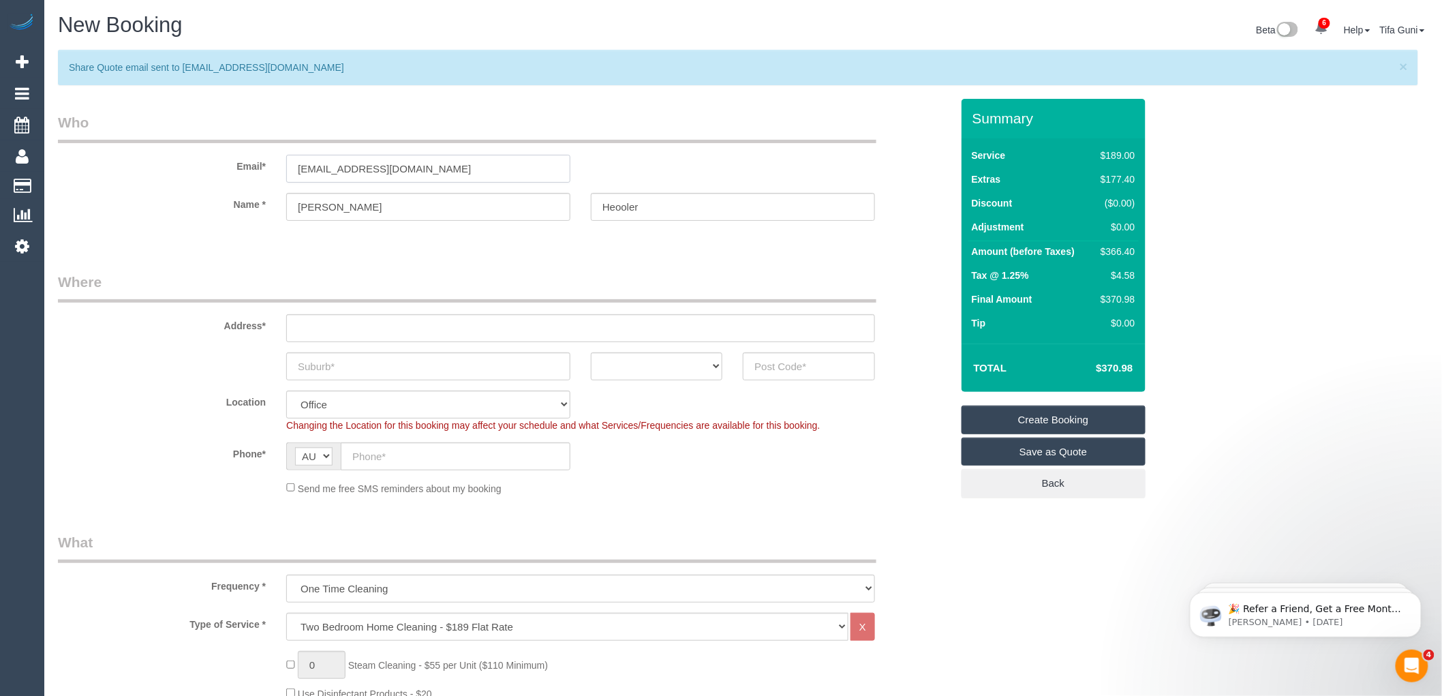
type input "[EMAIL_ADDRESS][DOMAIN_NAME]"
click at [353, 240] on fieldset "Who Email* [EMAIL_ADDRESS][DOMAIN_NAME] Name * [PERSON_NAME] Heooler" at bounding box center [504, 178] width 893 height 132
drag, startPoint x: 653, startPoint y: 206, endPoint x: 664, endPoint y: 206, distance: 11.6
click at [654, 206] on input "Heooler" at bounding box center [733, 207] width 284 height 28
type input "Hellier"
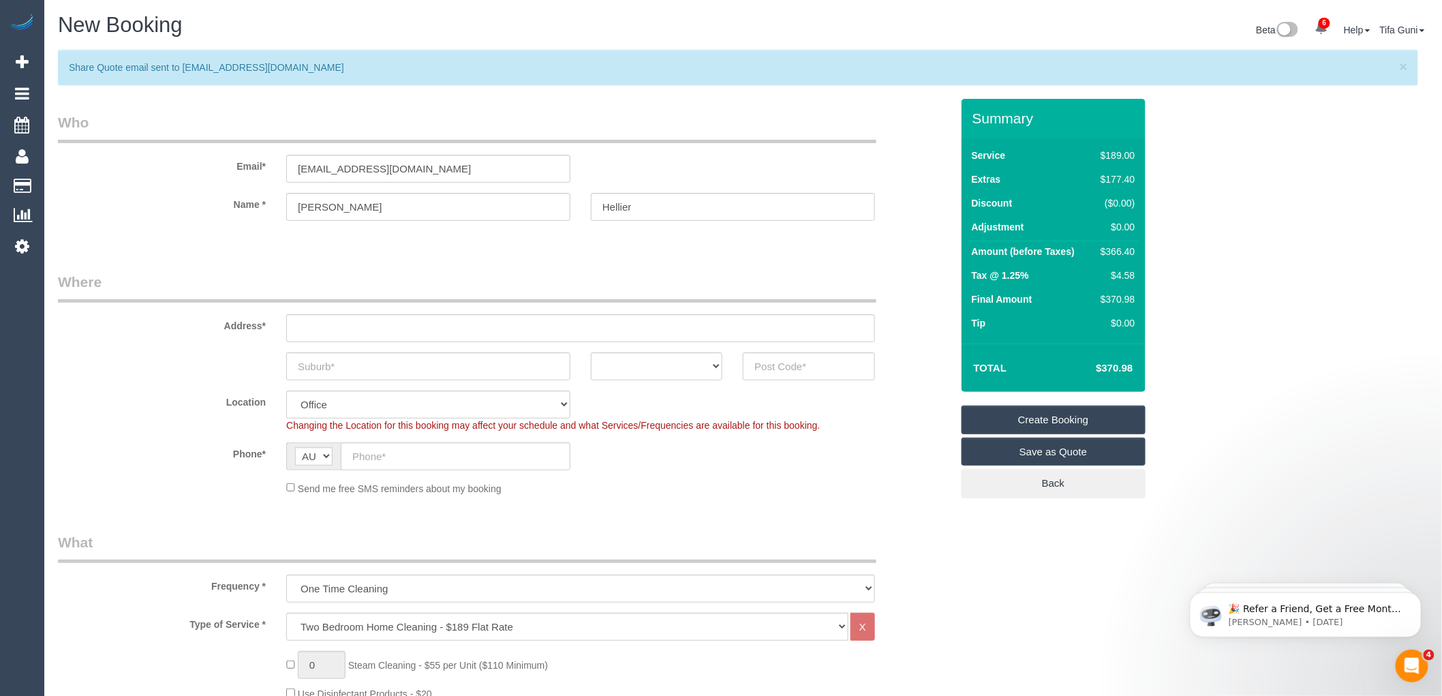
click at [1047, 454] on link "Save as Quote" at bounding box center [1053, 451] width 184 height 29
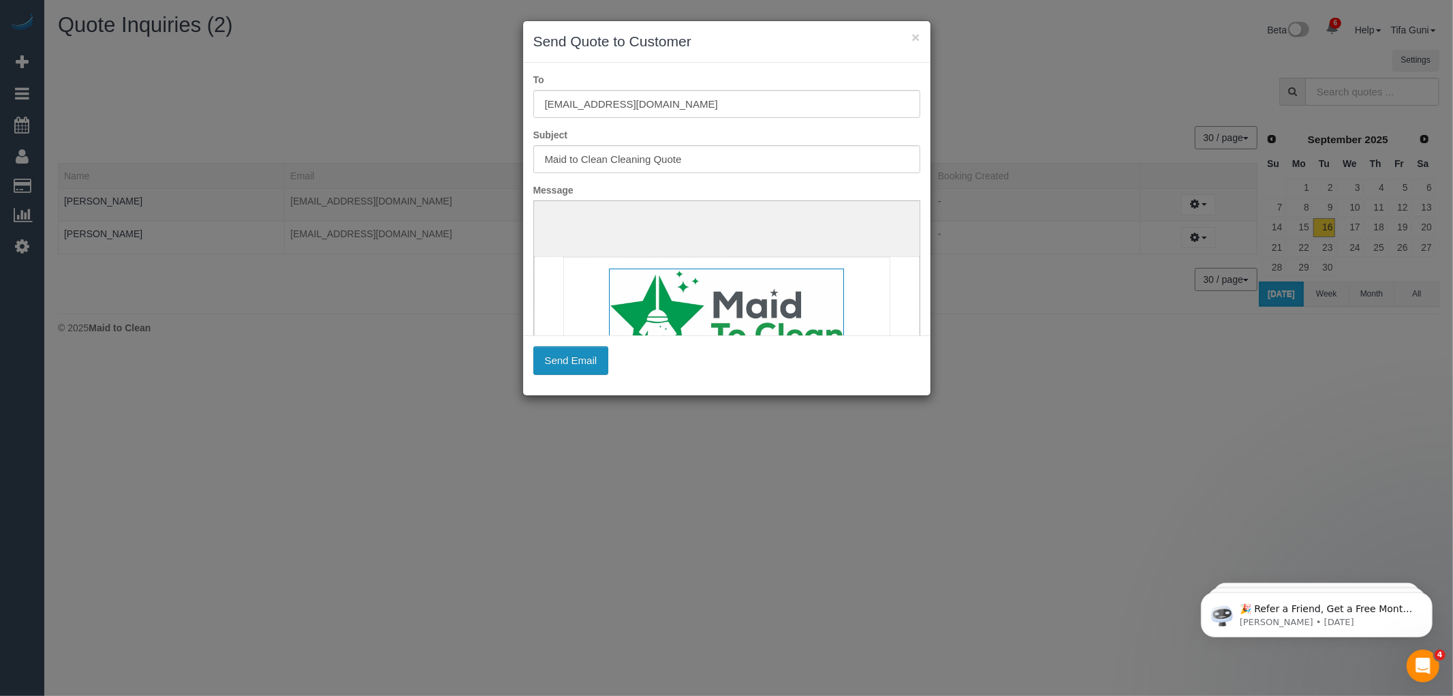
click at [583, 358] on button "Send Email" at bounding box center [571, 360] width 76 height 29
